Goal: Task Accomplishment & Management: Manage account settings

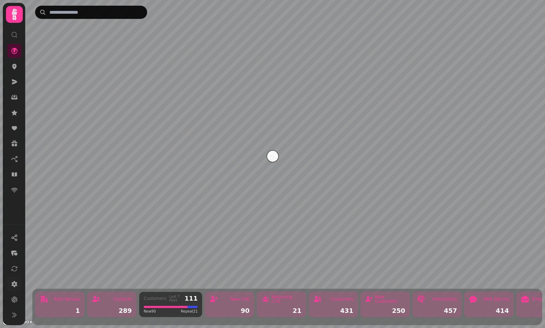
click at [14, 283] on icon at bounding box center [14, 283] width 7 height 7
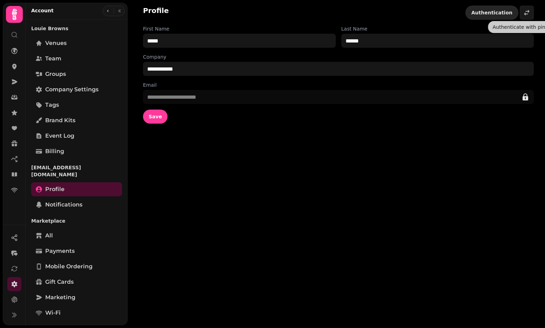
click at [496, 14] on span "Authentication" at bounding box center [492, 12] width 41 height 5
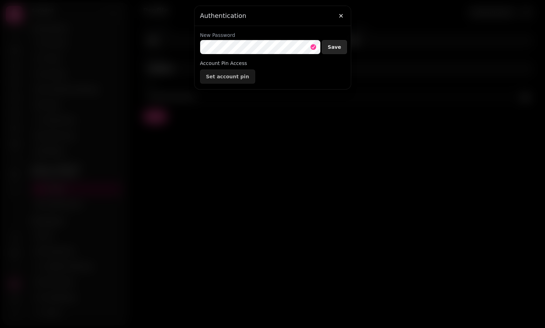
click at [338, 45] on span "Save" at bounding box center [334, 47] width 13 height 5
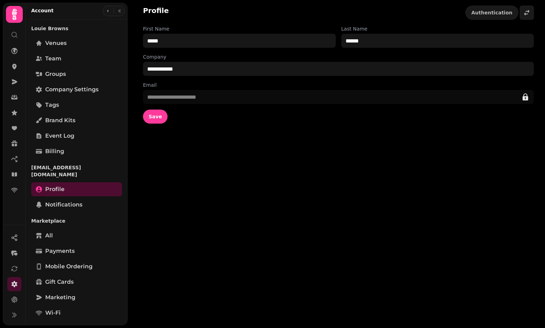
click at [14, 17] on icon at bounding box center [14, 14] width 14 height 14
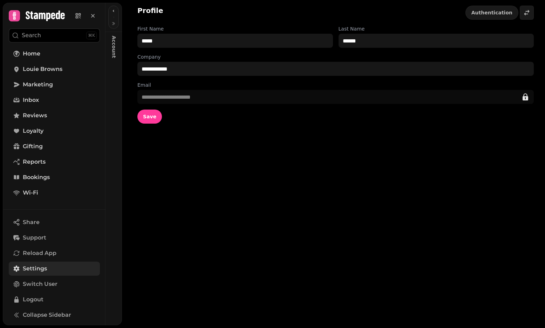
click at [70, 266] on link "Settings" at bounding box center [54, 268] width 91 height 14
click at [112, 26] on button "button" at bounding box center [113, 23] width 8 height 8
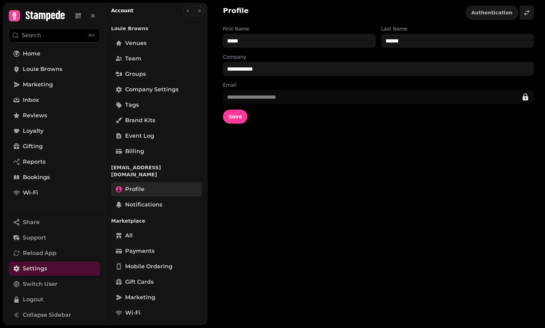
click at [157, 186] on link "Profile" at bounding box center [156, 189] width 91 height 14
click at [481, 163] on div "**********" at bounding box center [377, 164] width 338 height 328
